Goal: Check status: Check status

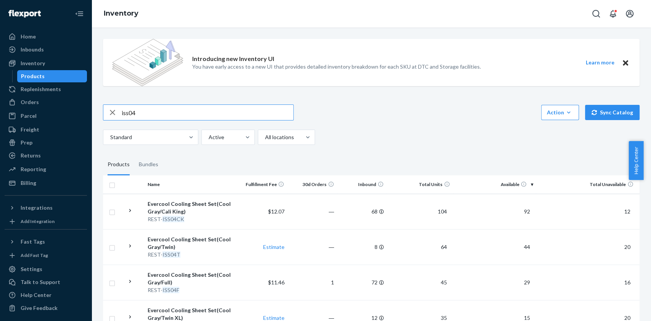
click at [201, 115] on input "iss04" at bounding box center [208, 112] width 172 height 15
type input "iss06"
